Goal: Task Accomplishment & Management: Use online tool/utility

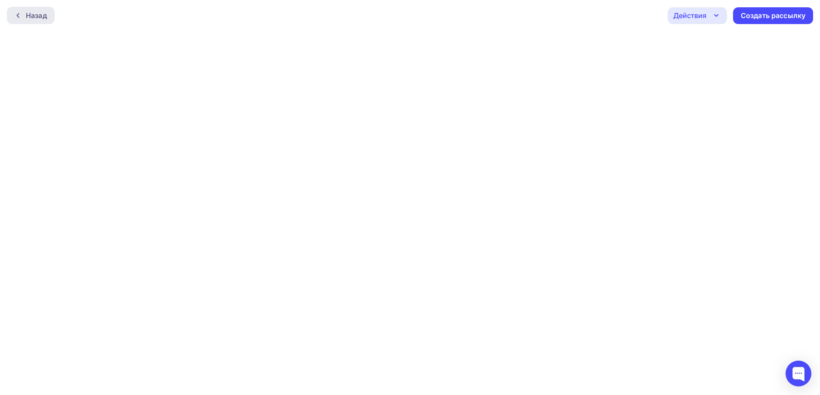
click at [28, 21] on div "Назад" at bounding box center [31, 15] width 48 height 17
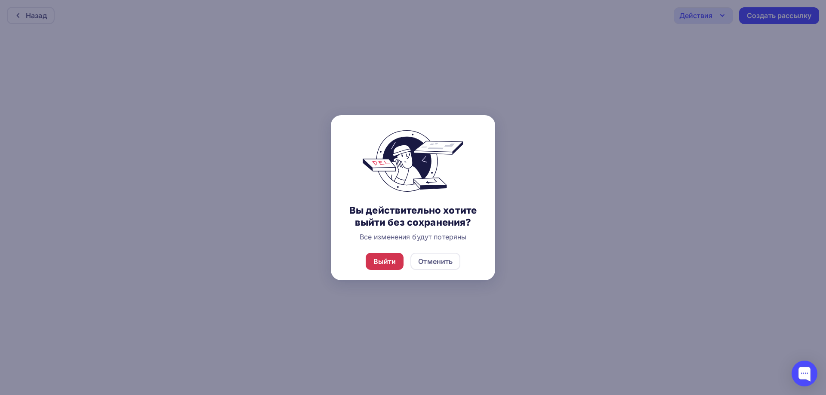
click at [390, 257] on div "Выйти" at bounding box center [384, 261] width 23 height 10
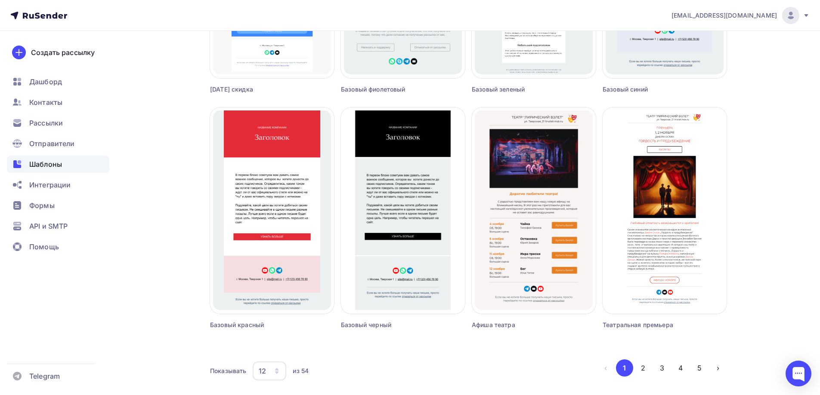
scroll to position [504, 0]
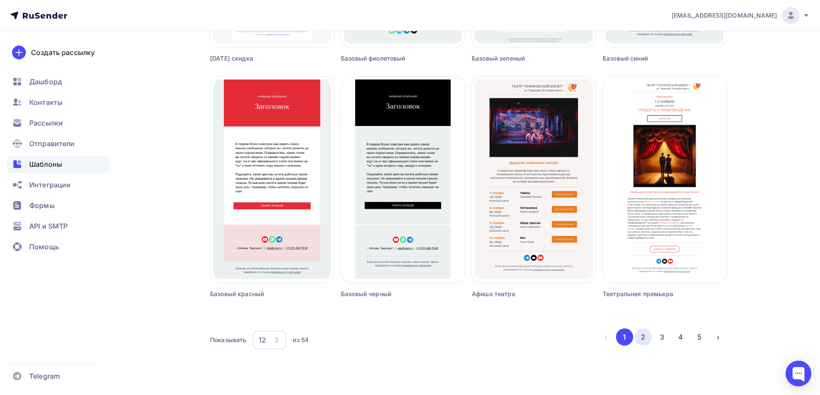
click at [649, 342] on button "2" at bounding box center [642, 337] width 17 height 17
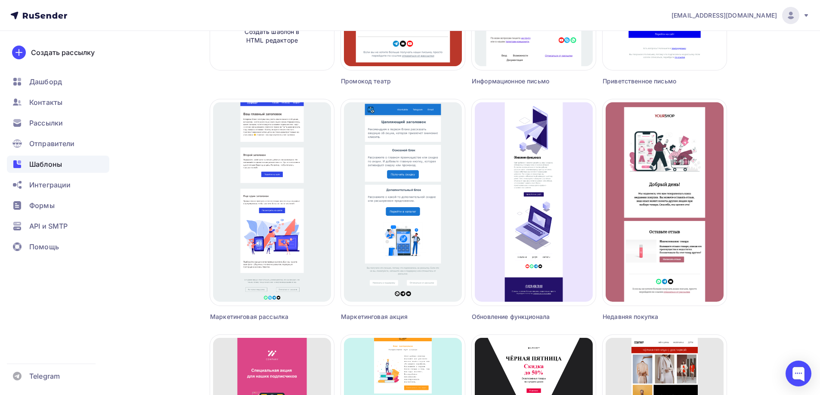
scroll to position [246, 0]
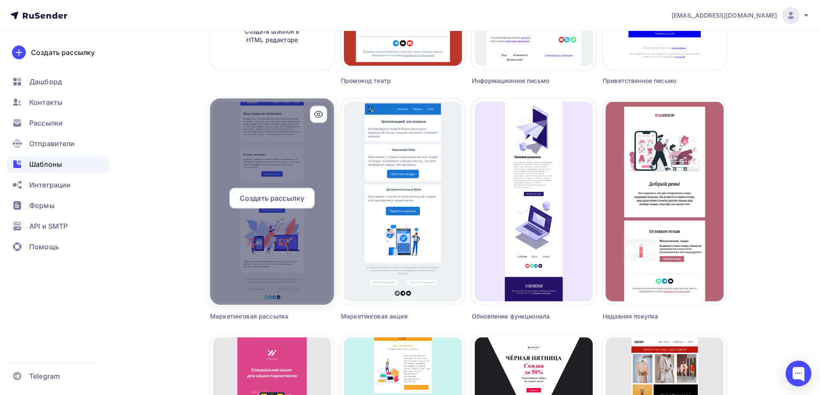
click at [275, 197] on span "Создать рассылку" at bounding box center [272, 198] width 65 height 10
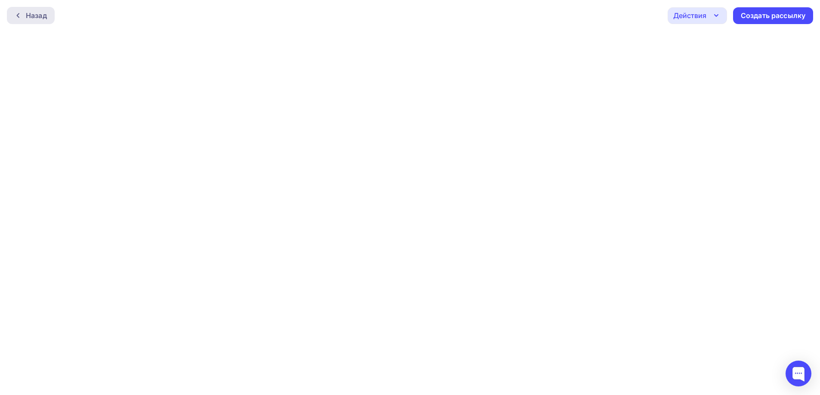
click at [39, 14] on div "Назад" at bounding box center [36, 15] width 21 height 10
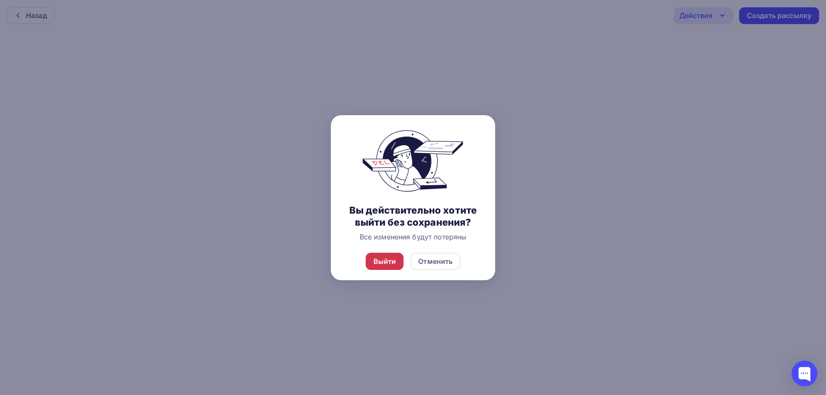
click at [392, 265] on div "Выйти" at bounding box center [384, 261] width 23 height 10
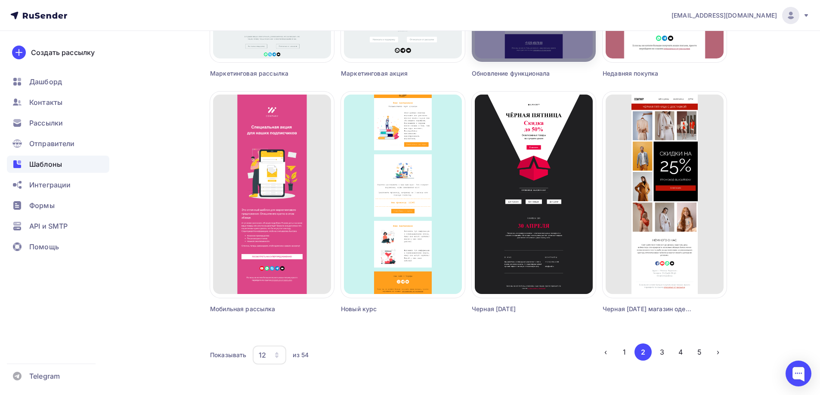
scroll to position [504, 0]
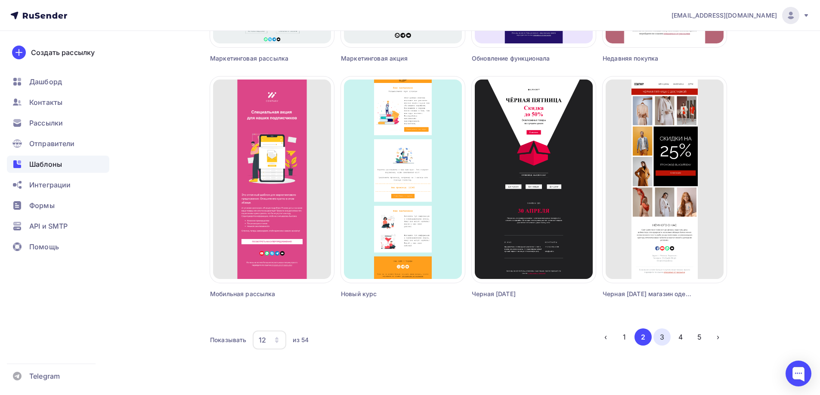
click at [662, 342] on button "3" at bounding box center [661, 337] width 17 height 17
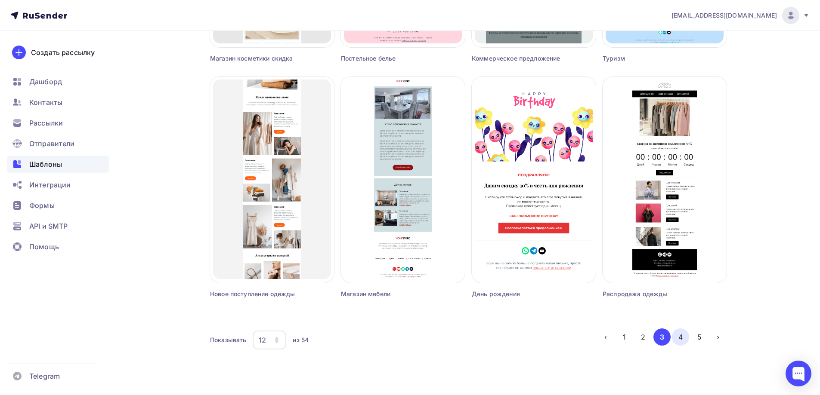
click at [680, 339] on button "4" at bounding box center [680, 337] width 17 height 17
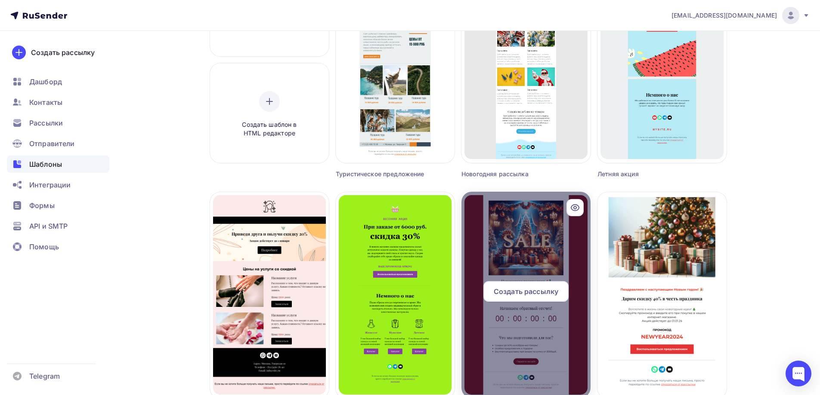
scroll to position [74, 0]
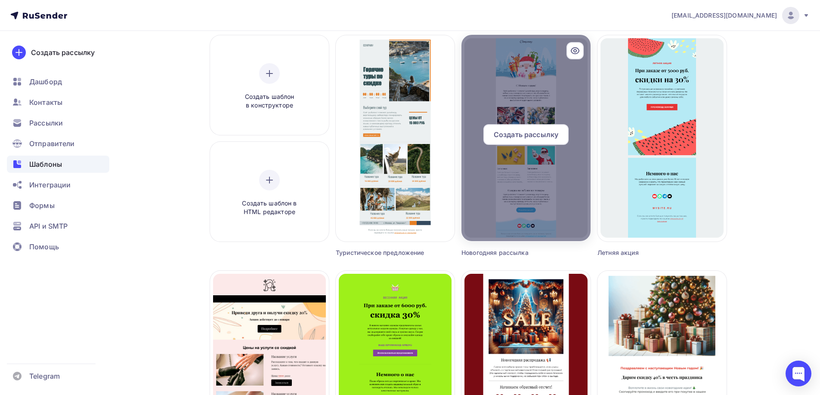
click at [541, 134] on span "Создать рассылку" at bounding box center [526, 135] width 65 height 10
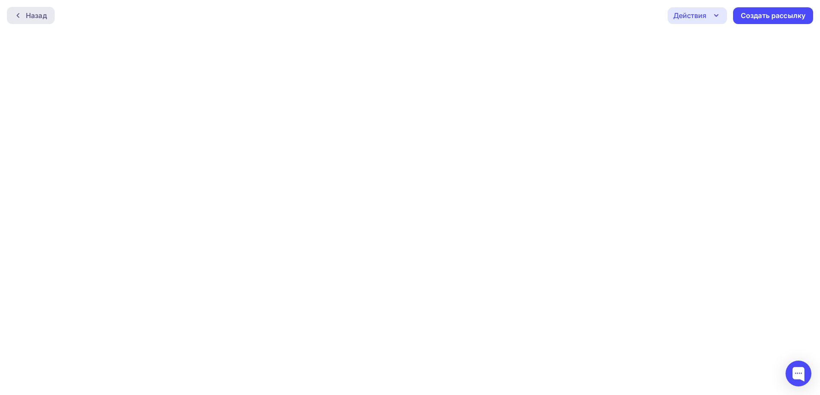
click at [38, 22] on div "Назад" at bounding box center [31, 15] width 48 height 17
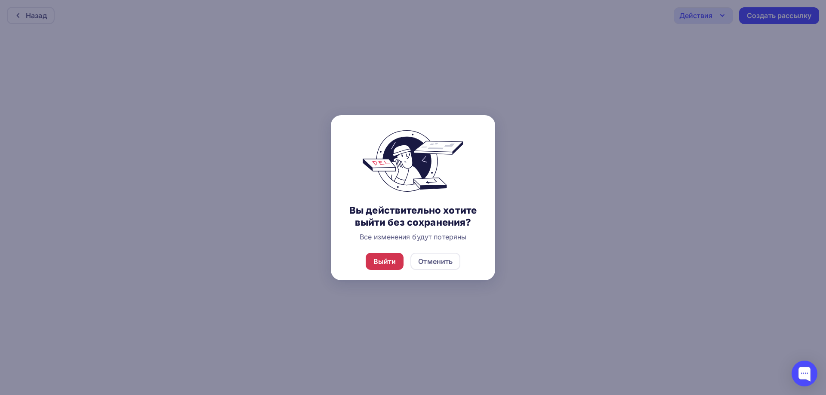
click at [380, 264] on div "Выйти" at bounding box center [384, 261] width 23 height 10
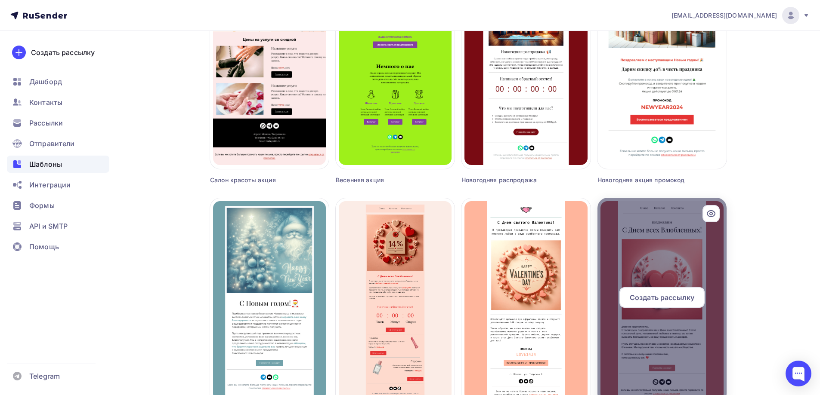
scroll to position [504, 0]
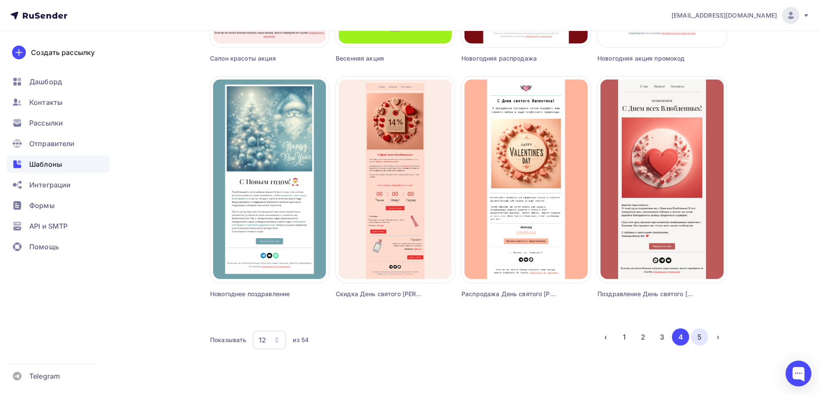
click at [701, 341] on button "5" at bounding box center [699, 337] width 17 height 17
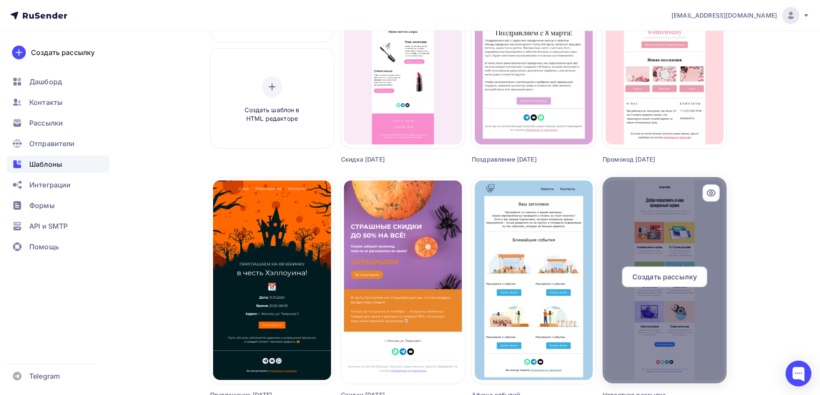
scroll to position [160, 0]
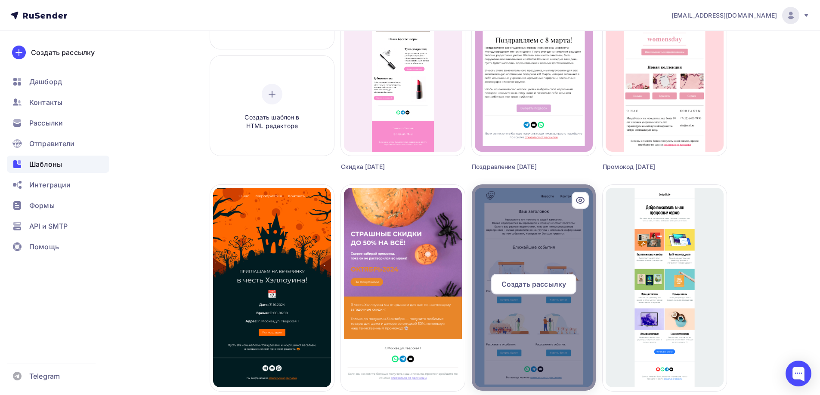
click at [533, 286] on span "Создать рассылку" at bounding box center [533, 284] width 65 height 10
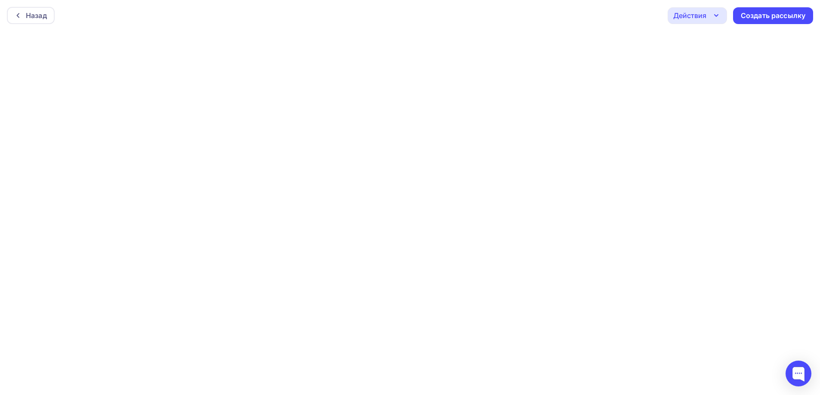
click at [713, 16] on icon "button" at bounding box center [716, 15] width 10 height 10
